Goal: Information Seeking & Learning: Learn about a topic

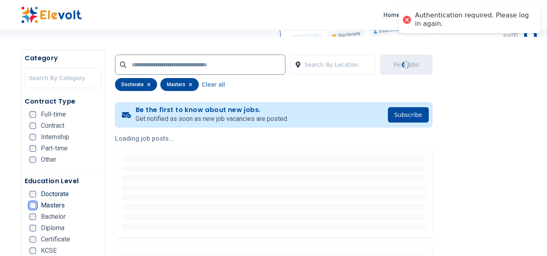
scroll to position [162, 0]
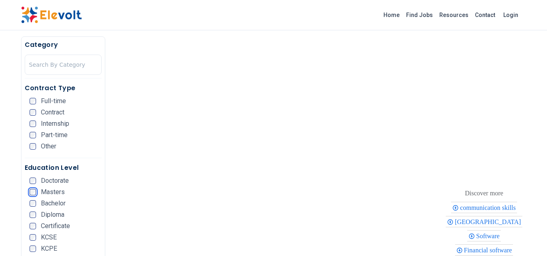
scroll to position [283, 0]
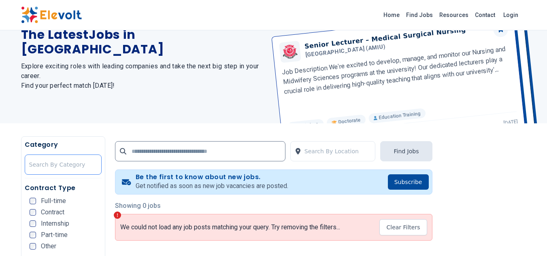
scroll to position [121, 0]
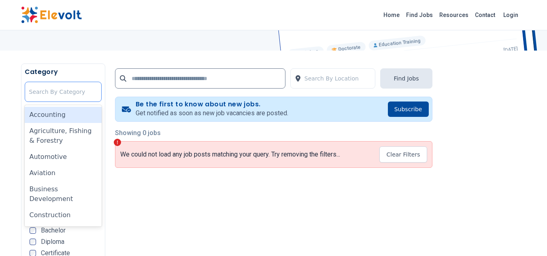
click at [83, 89] on div at bounding box center [63, 92] width 68 height 16
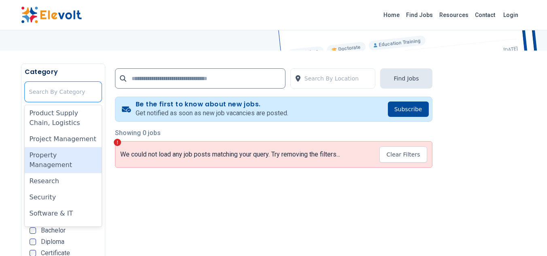
scroll to position [565, 0]
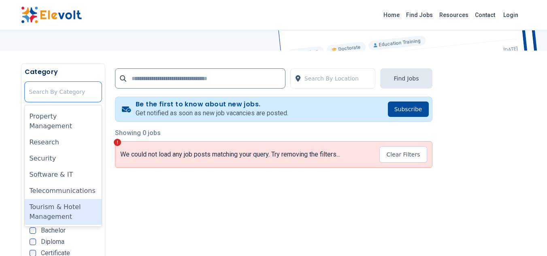
click at [57, 207] on div "Tourism & Hotel Management" at bounding box center [63, 212] width 77 height 26
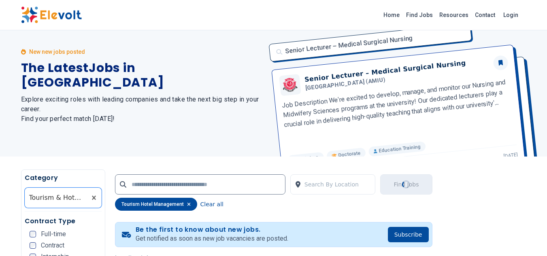
scroll to position [0, 0]
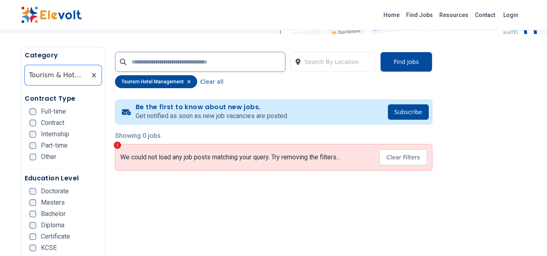
scroll to position [162, 0]
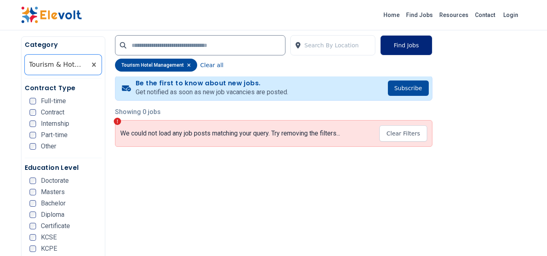
click at [394, 50] on button "Find Jobs" at bounding box center [406, 45] width 52 height 20
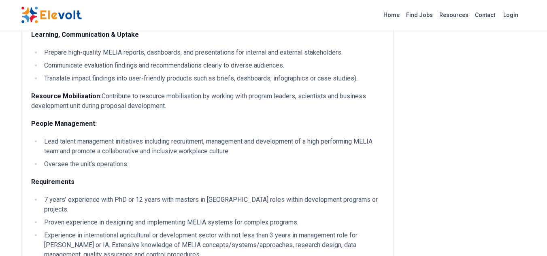
scroll to position [526, 0]
